Goal: Check status: Check status

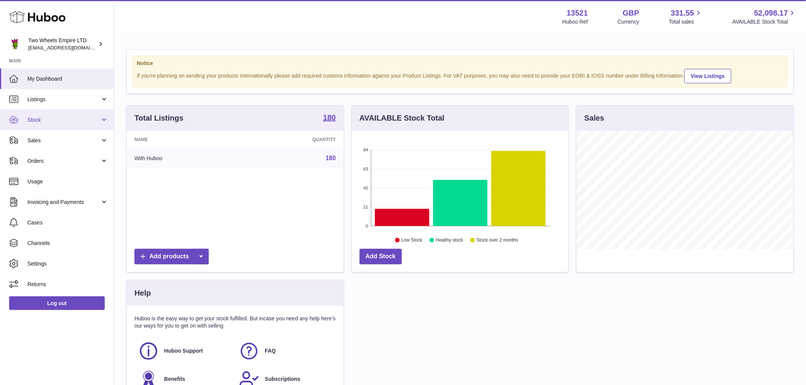
scroll to position [119, 216]
click at [85, 139] on span "Sales" at bounding box center [63, 140] width 73 height 7
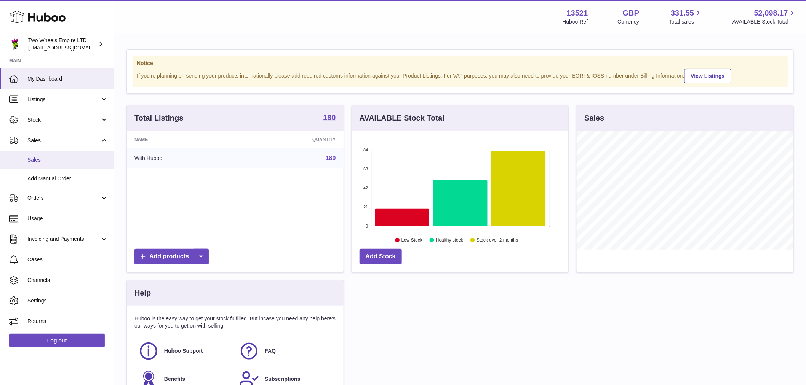
click at [77, 158] on span "Sales" at bounding box center [67, 160] width 81 height 7
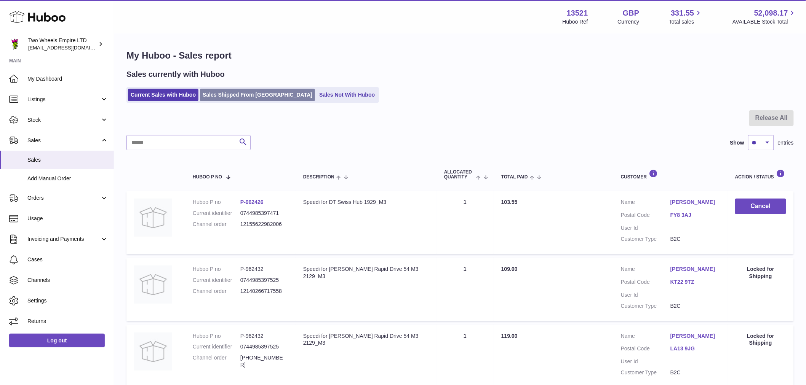
click at [228, 96] on link "Sales Shipped From [GEOGRAPHIC_DATA]" at bounding box center [257, 95] width 115 height 13
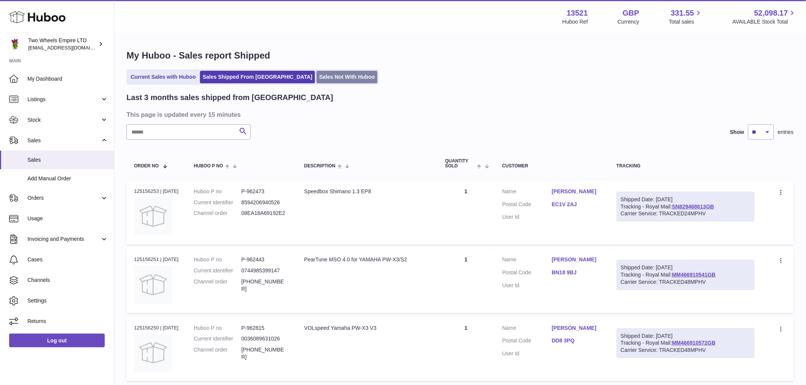
click at [316, 77] on link "Sales Not With Huboo" at bounding box center [346, 77] width 61 height 13
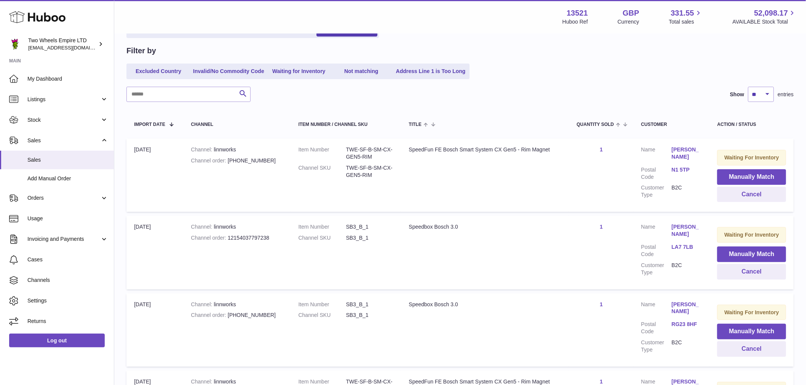
scroll to position [85, 0]
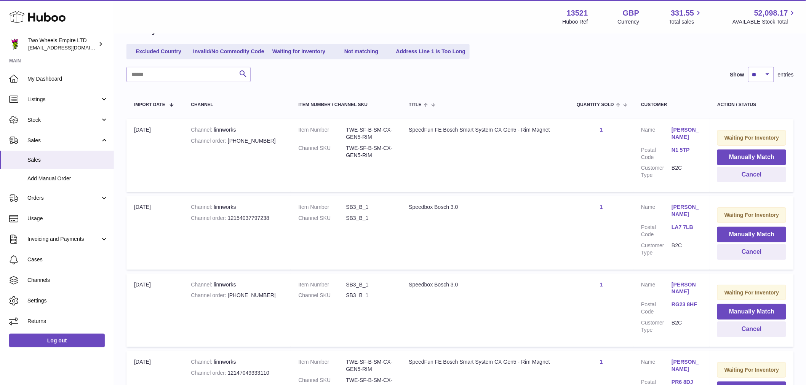
click at [349, 284] on dd "SB3_B_1" at bounding box center [370, 284] width 48 height 7
copy dl "SB3_B_1"
